Goal: Task Accomplishment & Management: Manage account settings

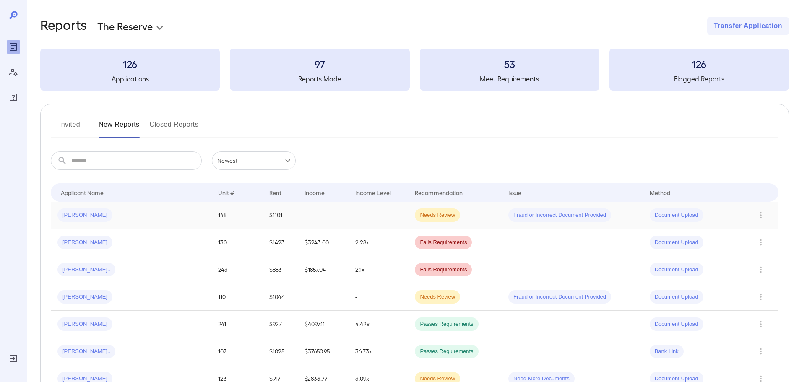
click at [152, 211] on div "[PERSON_NAME]" at bounding box center [130, 214] width 147 height 13
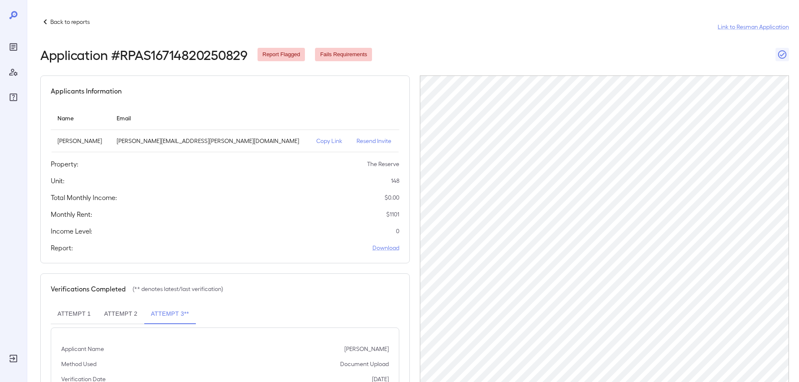
click at [46, 20] on icon at bounding box center [45, 21] width 3 height 5
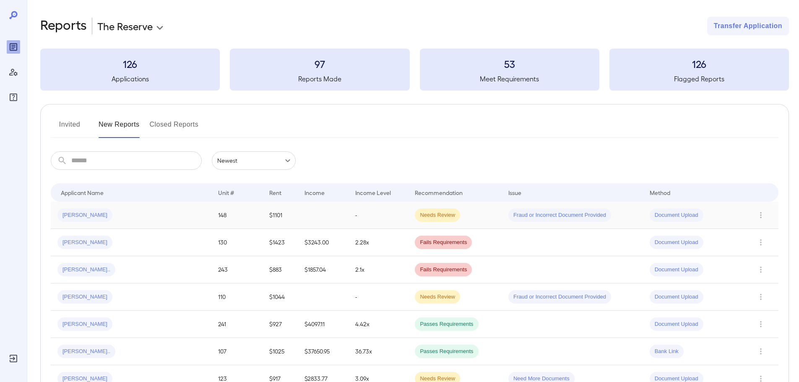
click at [138, 207] on td "[PERSON_NAME]" at bounding box center [131, 215] width 161 height 27
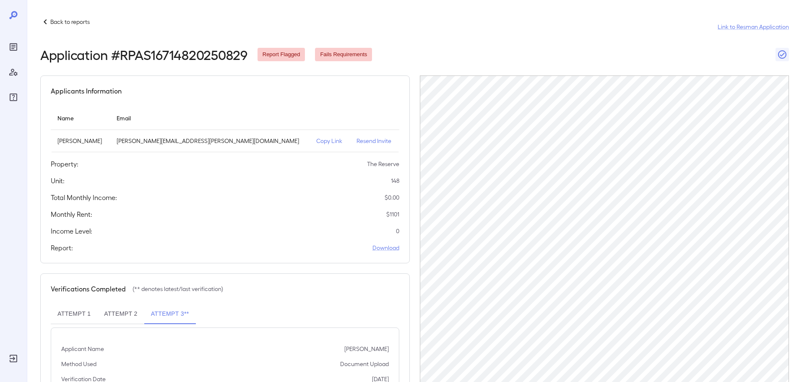
click at [65, 17] on div "Back to reports" at bounding box center [64, 22] width 49 height 10
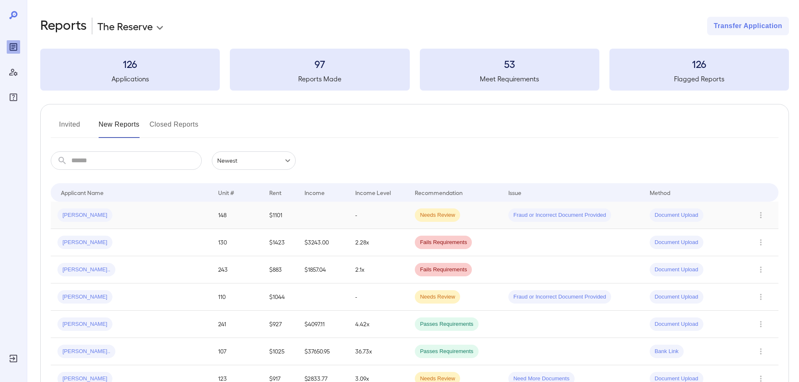
click at [348, 215] on td "-" at bounding box center [378, 215] width 60 height 27
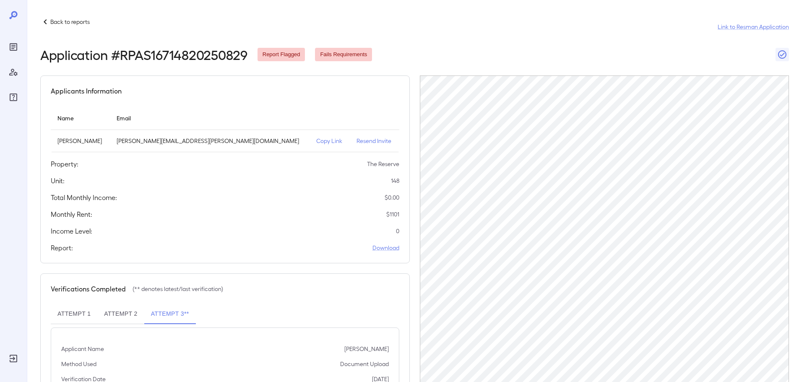
click at [55, 23] on p "Back to reports" at bounding box center [69, 22] width 39 height 8
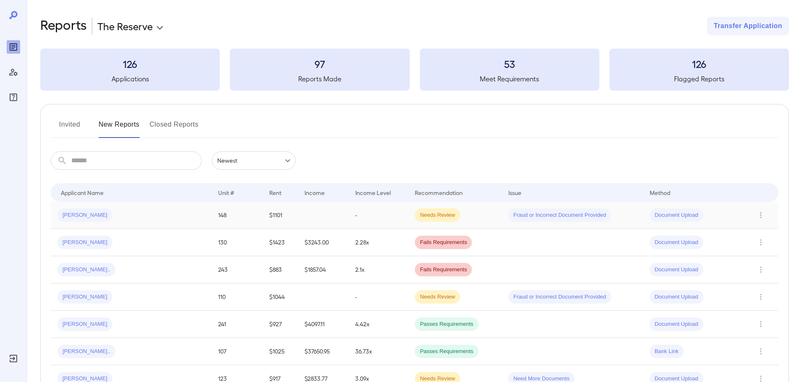
click at [159, 214] on div "[PERSON_NAME]" at bounding box center [130, 214] width 147 height 13
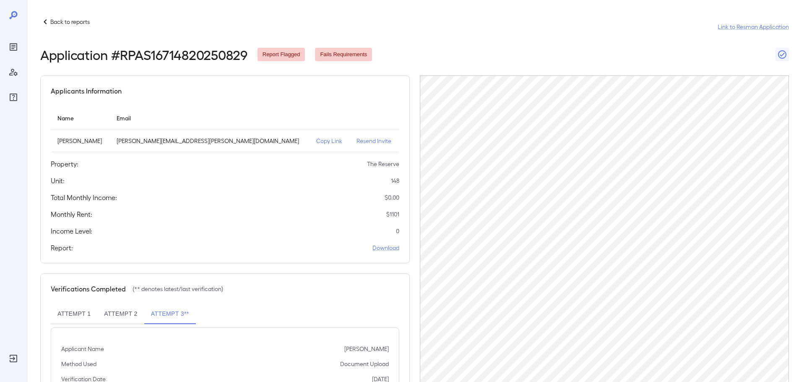
click at [42, 21] on icon at bounding box center [45, 22] width 10 height 10
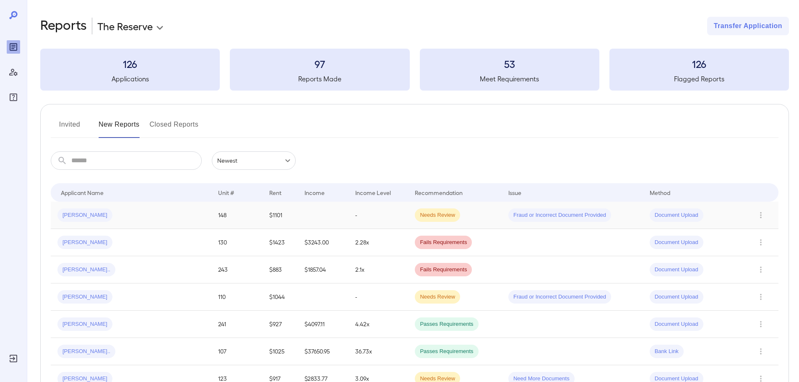
click at [138, 220] on div "[PERSON_NAME]" at bounding box center [130, 214] width 147 height 13
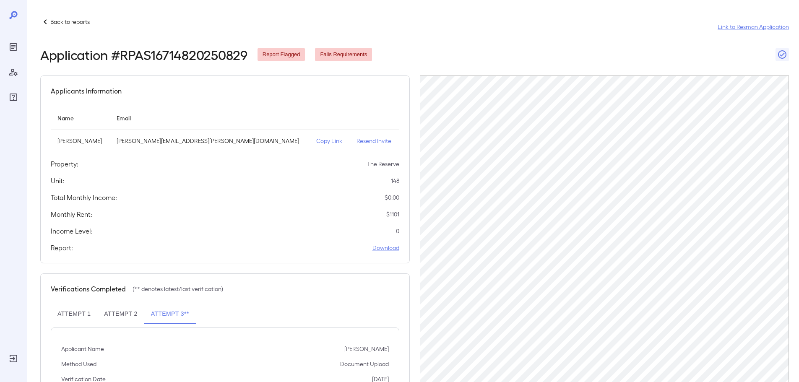
click at [63, 18] on p "Back to reports" at bounding box center [69, 22] width 39 height 8
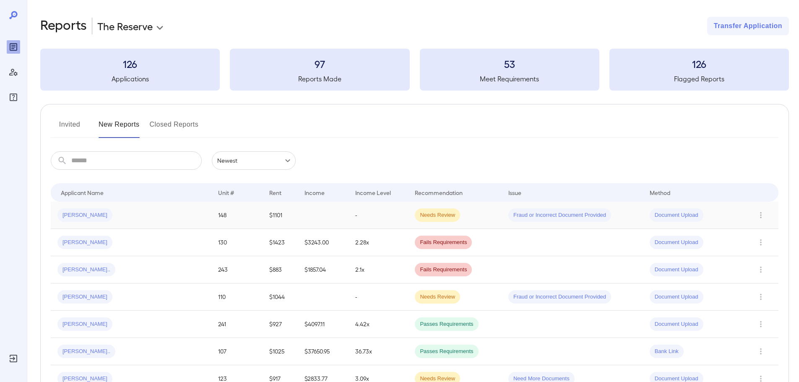
click at [122, 213] on div "[PERSON_NAME]" at bounding box center [130, 214] width 147 height 13
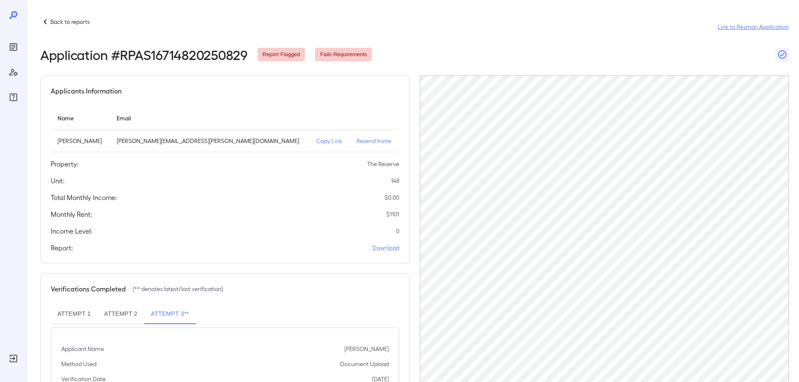
click at [755, 29] on link "Link to Resman Application" at bounding box center [752, 27] width 71 height 8
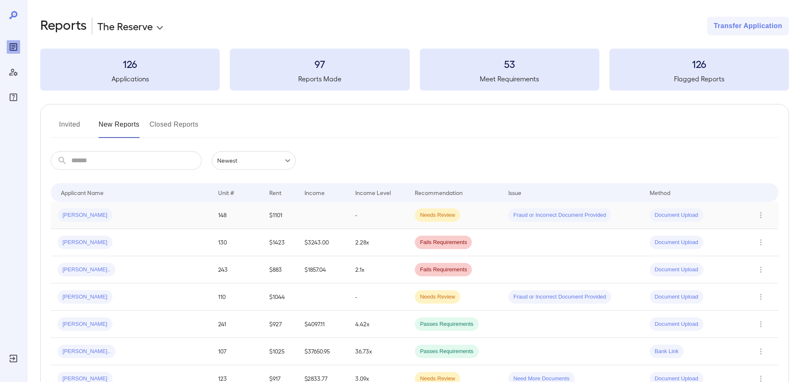
click at [298, 213] on td at bounding box center [323, 215] width 51 height 27
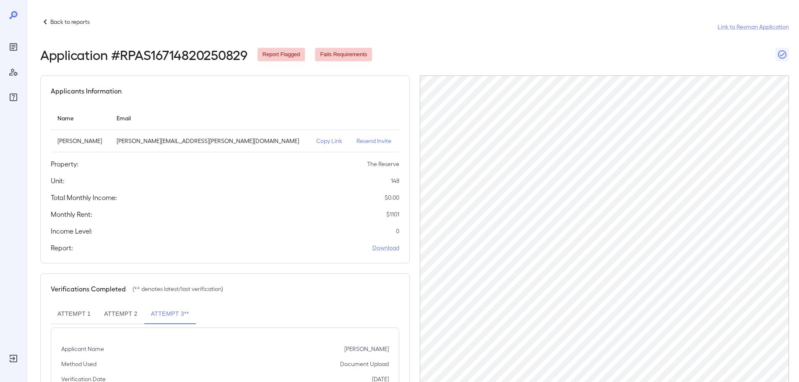
click at [50, 20] on p "Back to reports" at bounding box center [69, 22] width 39 height 8
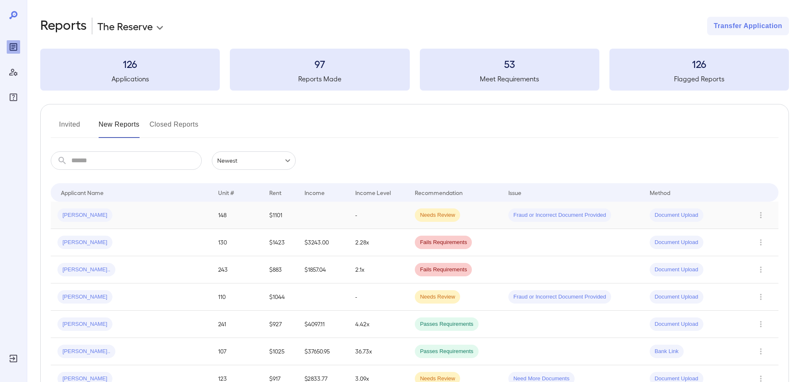
click at [140, 218] on div "[PERSON_NAME]" at bounding box center [130, 214] width 147 height 13
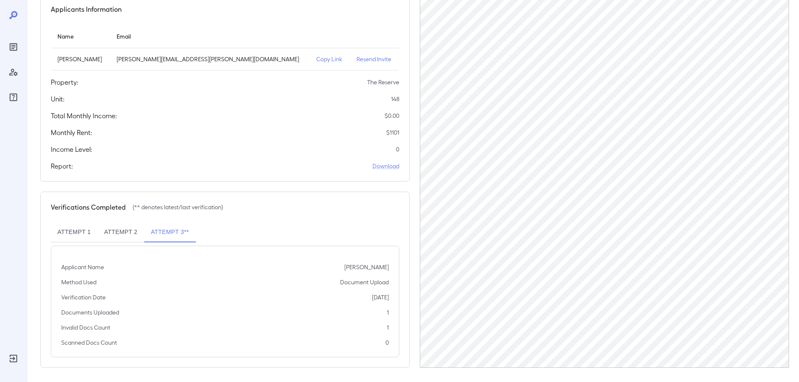
scroll to position [84, 0]
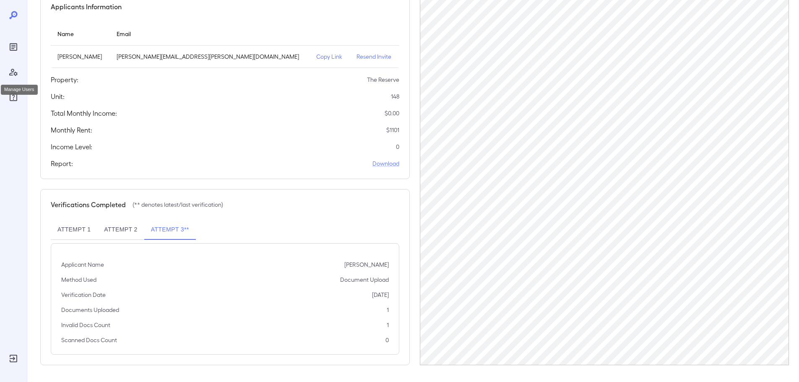
click at [14, 76] on icon "Manage Users" at bounding box center [13, 72] width 10 height 10
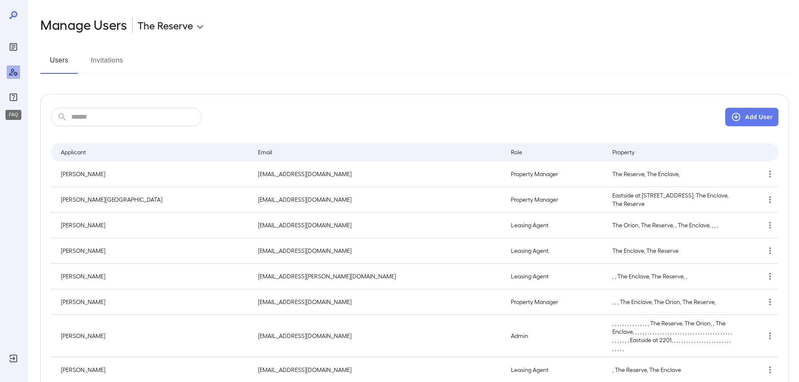
click at [13, 100] on icon "FAQ" at bounding box center [13, 97] width 10 height 10
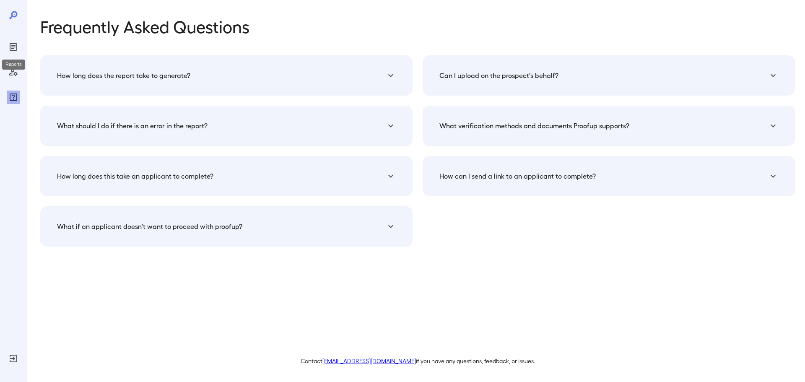
click at [14, 47] on icon "Reports" at bounding box center [13, 47] width 4 height 4
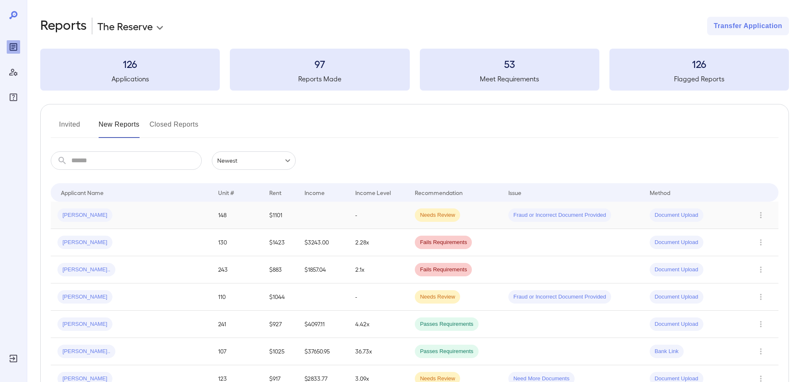
click at [111, 220] on div "[PERSON_NAME]" at bounding box center [130, 214] width 147 height 13
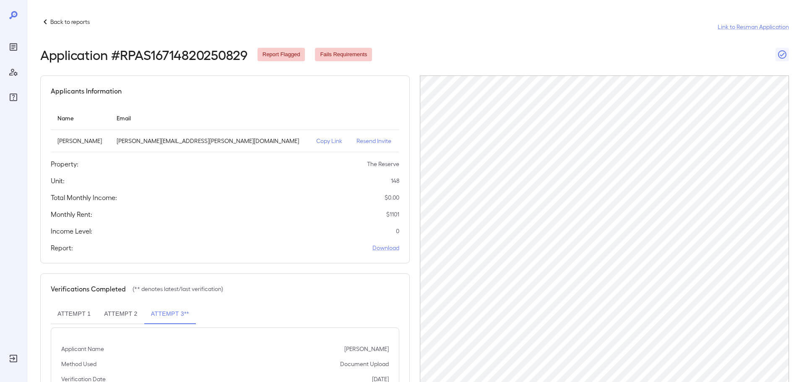
click at [67, 21] on p "Back to reports" at bounding box center [69, 22] width 39 height 8
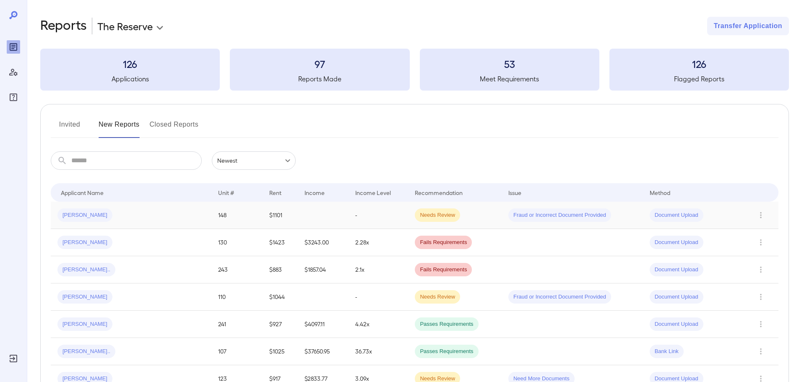
click at [117, 215] on div "[PERSON_NAME]" at bounding box center [130, 214] width 147 height 13
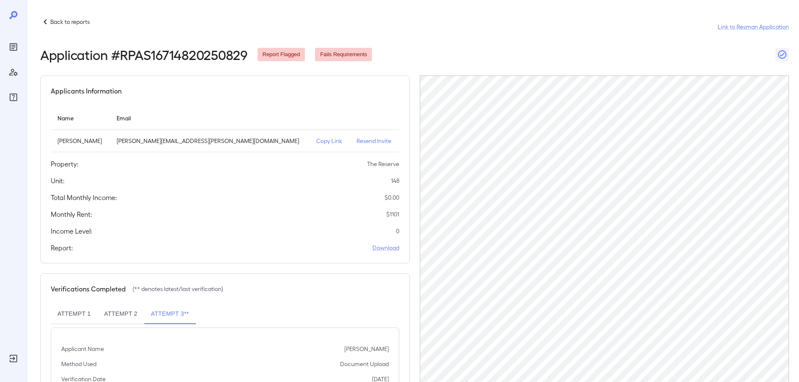
click at [6, 97] on div at bounding box center [13, 191] width 27 height 382
click at [8, 96] on icon "FAQ" at bounding box center [13, 97] width 10 height 10
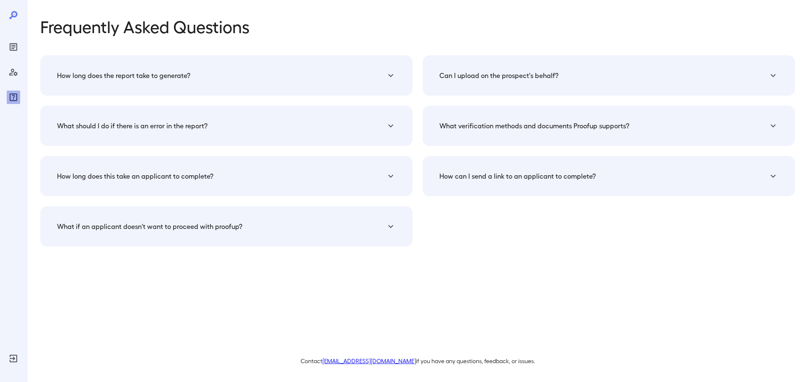
click at [209, 86] on div "What should I do if there is an error in the report?" at bounding box center [226, 75] width 352 height 20
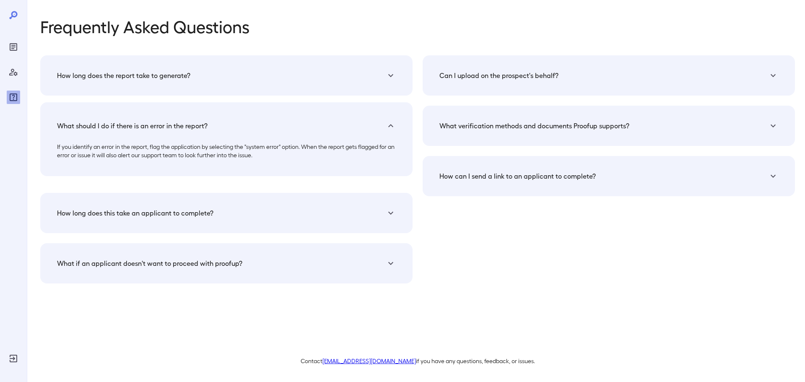
click at [402, 86] on div "What verification methods and documents Proofup supports?" at bounding box center [226, 75] width 352 height 20
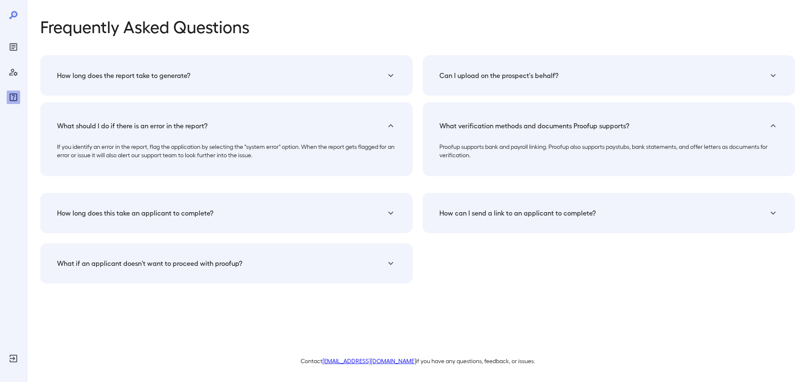
click at [374, 363] on link "[EMAIL_ADDRESS][DOMAIN_NAME]" at bounding box center [368, 360] width 93 height 7
click at [14, 45] on icon "Reports" at bounding box center [13, 47] width 4 height 4
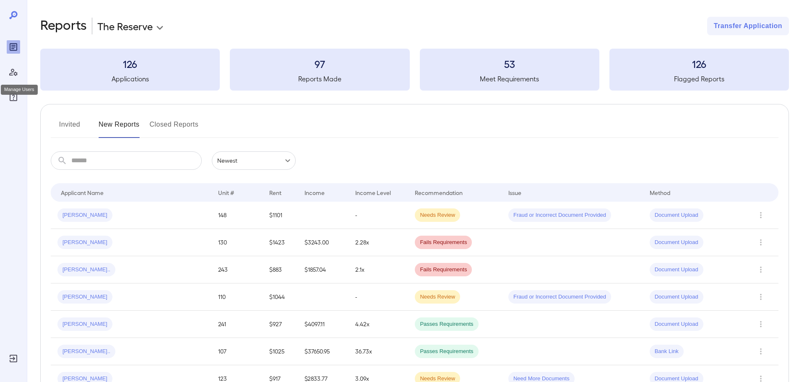
click at [16, 71] on icon "Manage Users" at bounding box center [13, 72] width 10 height 10
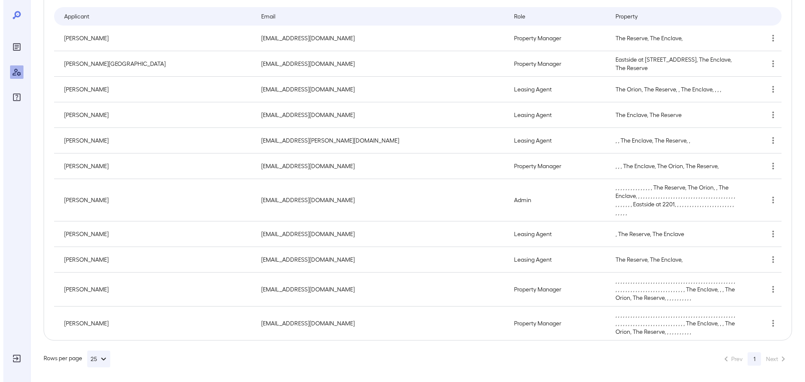
scroll to position [138, 0]
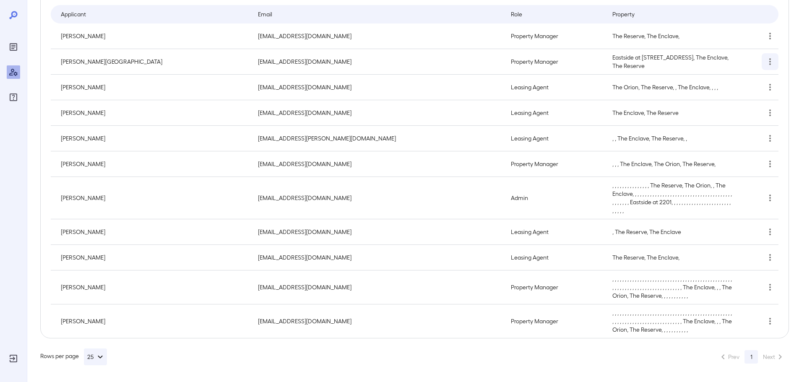
click at [776, 62] on button "simple table" at bounding box center [769, 61] width 17 height 17
click at [791, 56] on div at bounding box center [402, 191] width 805 height 382
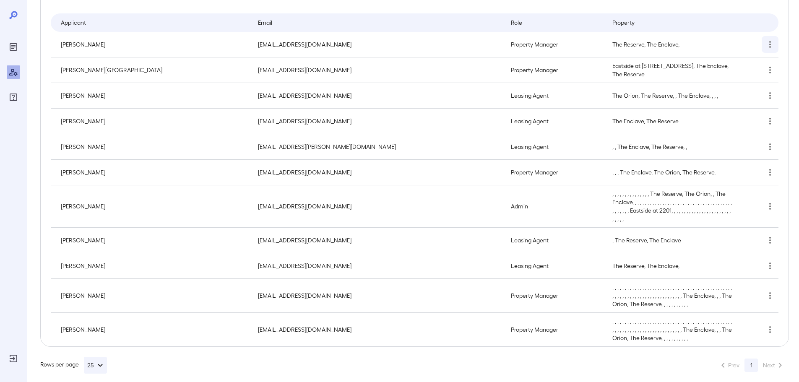
click at [768, 42] on icon "simple table" at bounding box center [770, 44] width 10 height 10
click at [785, 31] on div at bounding box center [402, 191] width 805 height 382
click at [774, 42] on icon "simple table" at bounding box center [770, 44] width 10 height 10
click at [752, 66] on p "Edit User" at bounding box center [748, 64] width 23 height 8
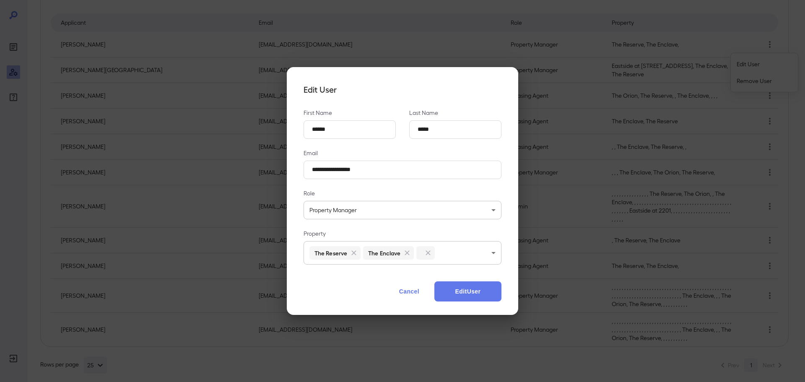
click at [473, 252] on body "**********" at bounding box center [402, 61] width 805 height 382
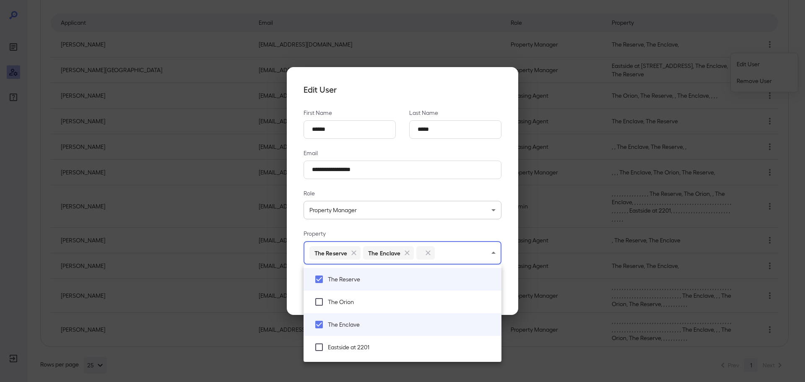
click at [434, 153] on div at bounding box center [402, 191] width 805 height 382
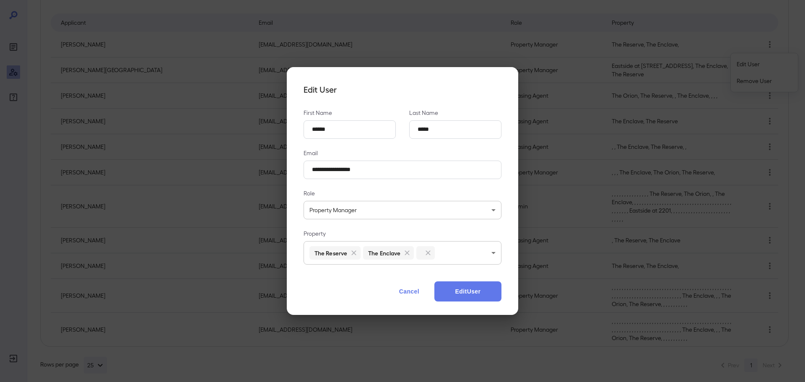
click at [402, 296] on button "Cancel" at bounding box center [409, 291] width 37 height 20
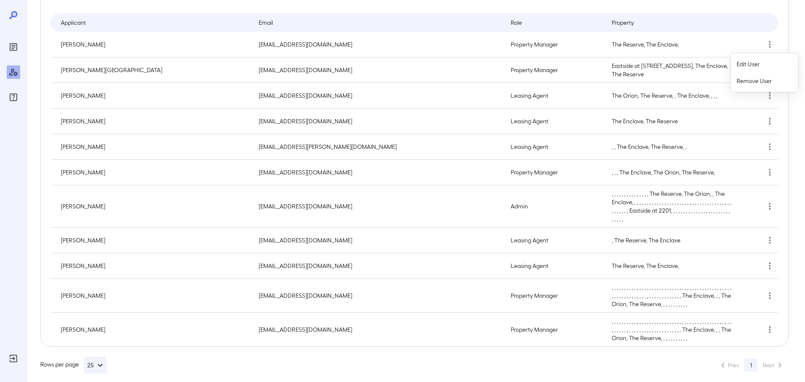
click at [712, 26] on div at bounding box center [402, 191] width 805 height 382
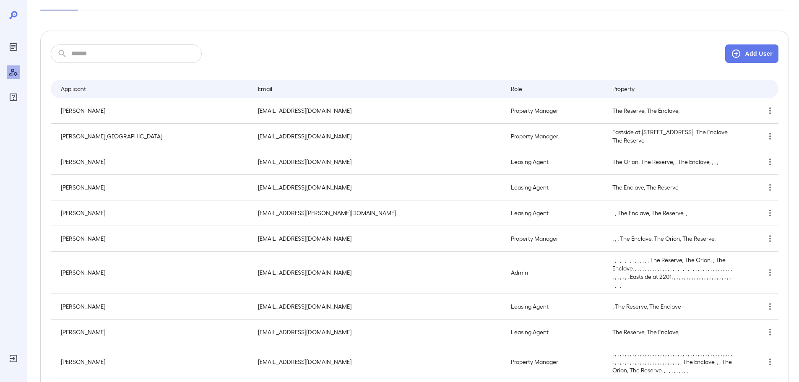
scroll to position [0, 0]
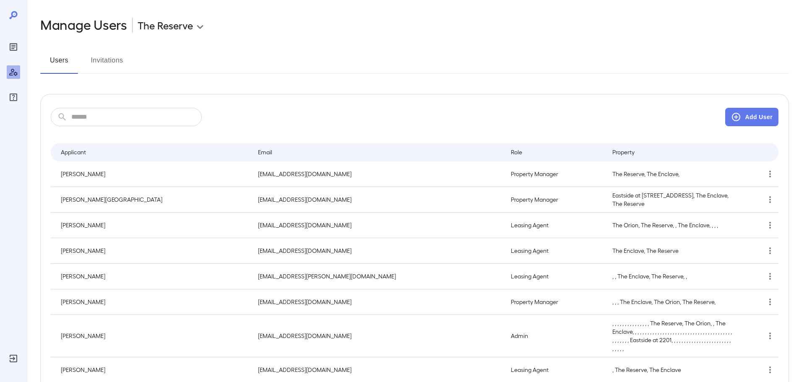
click at [112, 57] on button "Invitations" at bounding box center [107, 64] width 38 height 20
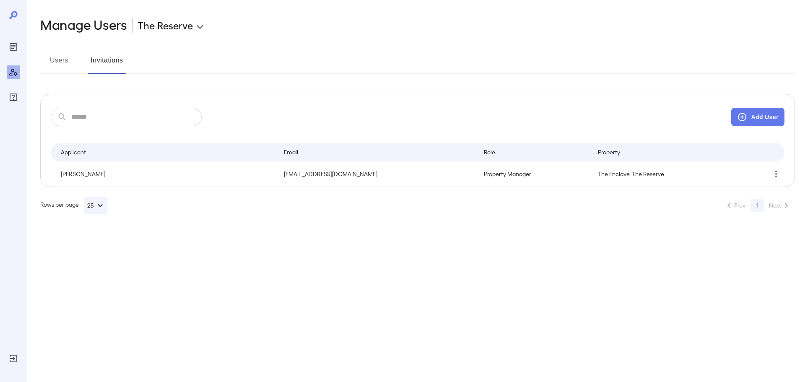
click at [60, 58] on button "Users" at bounding box center [59, 64] width 38 height 20
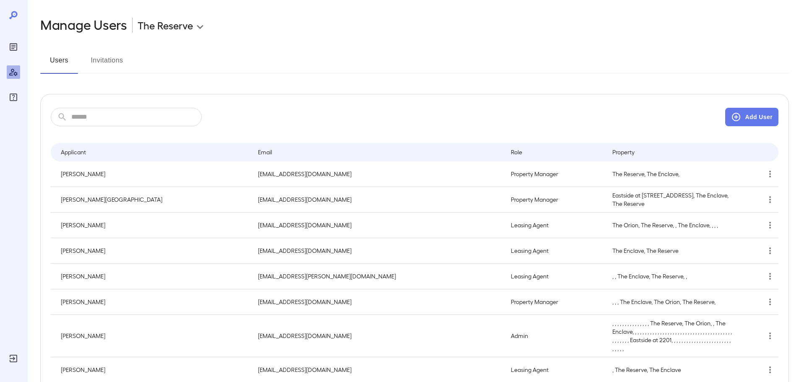
click at [18, 44] on icon "Reports" at bounding box center [13, 47] width 10 height 10
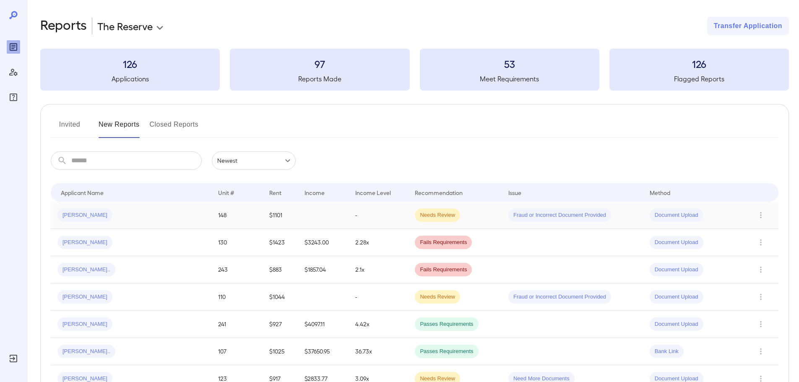
click at [178, 219] on td "[PERSON_NAME]" at bounding box center [131, 215] width 161 height 27
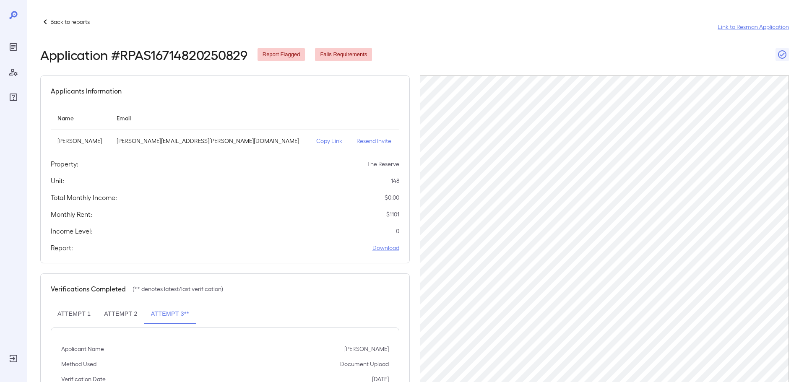
click at [356, 144] on p "Resend Invite" at bounding box center [374, 141] width 36 height 8
click at [56, 25] on p "Back to reports" at bounding box center [69, 22] width 39 height 8
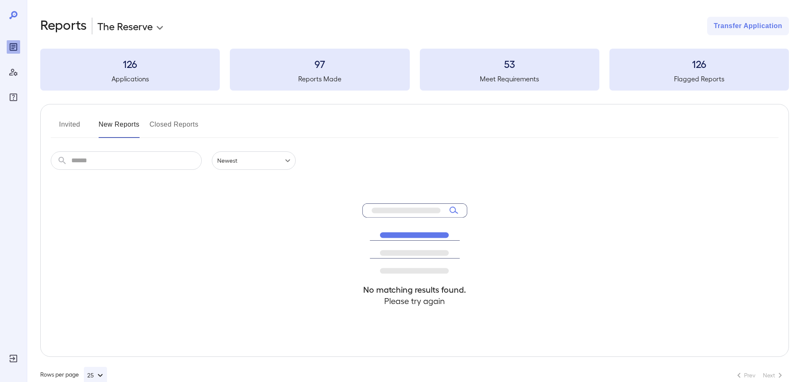
click at [65, 119] on button "Invited" at bounding box center [70, 128] width 38 height 20
